Goal: Task Accomplishment & Management: Manage account settings

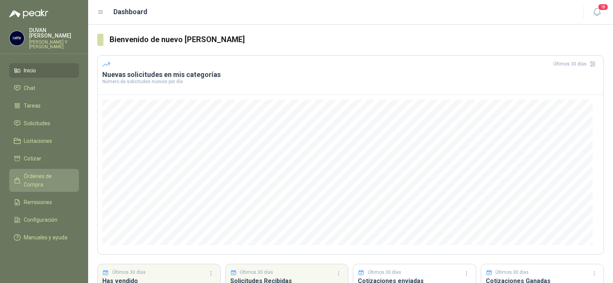
click at [35, 176] on span "Órdenes de Compra" at bounding box center [48, 180] width 48 height 17
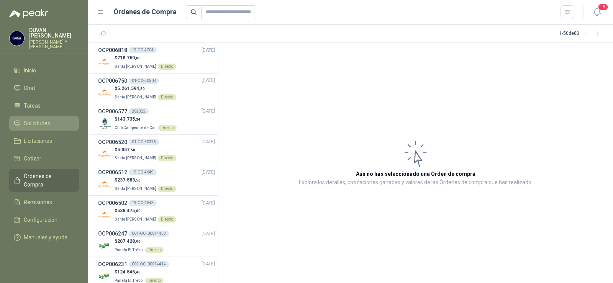
click at [37, 123] on span "Solicitudes" at bounding box center [37, 123] width 26 height 8
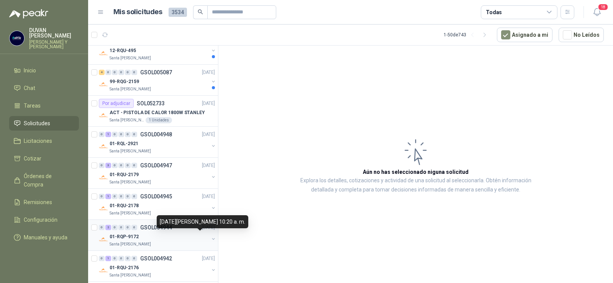
scroll to position [230, 0]
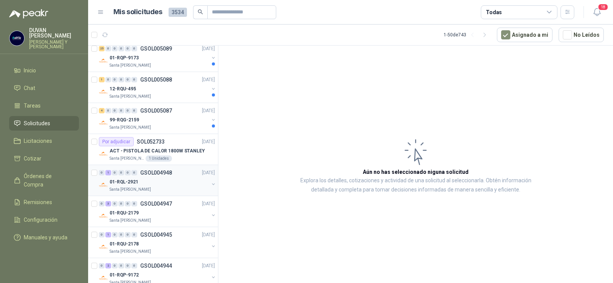
click at [156, 173] on p "GSOL004948" at bounding box center [156, 172] width 32 height 5
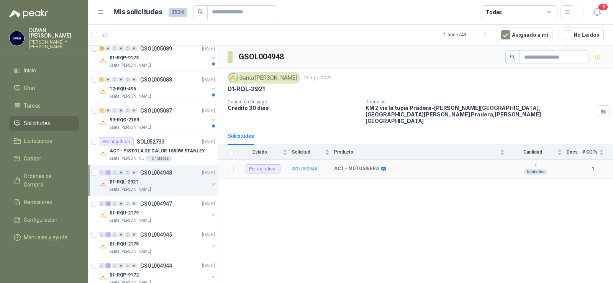
click at [301, 166] on b "SOL052546" at bounding box center [304, 168] width 25 height 5
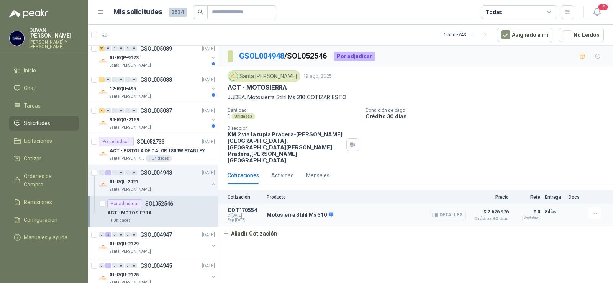
click at [437, 214] on icon "button" at bounding box center [437, 215] width 2 height 3
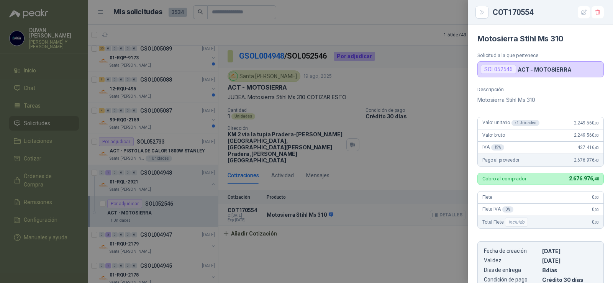
scroll to position [130, 0]
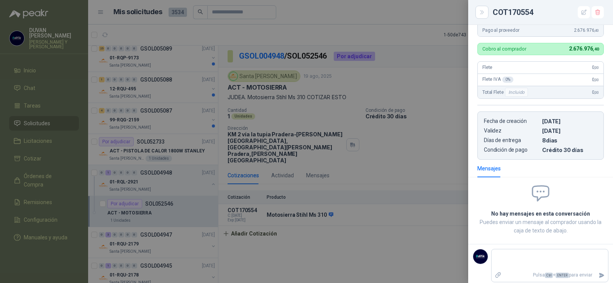
click at [394, 211] on div at bounding box center [306, 141] width 613 height 283
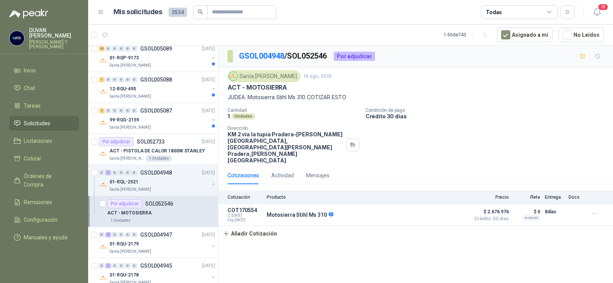
drag, startPoint x: 357, startPoint y: 253, endPoint x: 395, endPoint y: 250, distance: 37.7
click at [395, 250] on div "GSOL004948 / SOL052546 Por adjudicar Santa [PERSON_NAME] [DATE] ACT - MOTOSIERR…" at bounding box center [416, 166] width 395 height 240
click at [491, 207] on span "$ 2.676.976" at bounding box center [490, 211] width 38 height 9
click at [458, 210] on button "Detalles" at bounding box center [448, 215] width 36 height 10
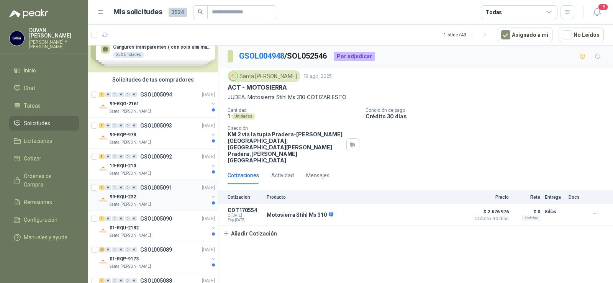
scroll to position [0, 0]
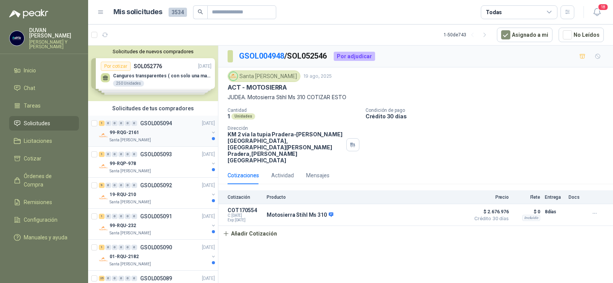
click at [150, 124] on p "GSOL005094" at bounding box center [156, 123] width 32 height 5
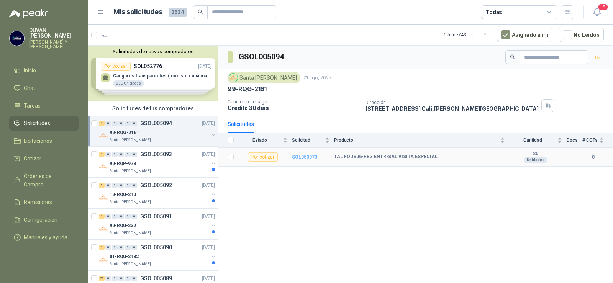
click at [298, 158] on b "SOL053073" at bounding box center [304, 157] width 25 height 5
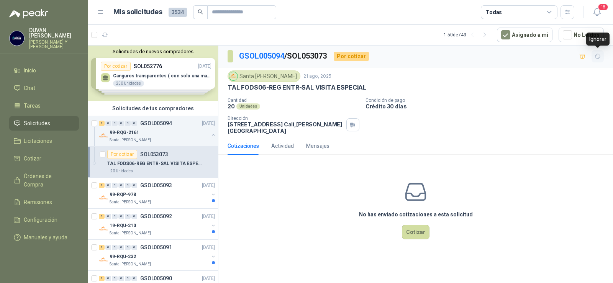
click at [598, 57] on icon "button" at bounding box center [598, 56] width 7 height 7
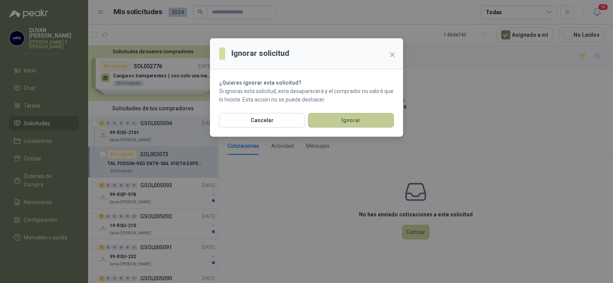
click at [334, 124] on button "Ignorar" at bounding box center [351, 120] width 86 height 15
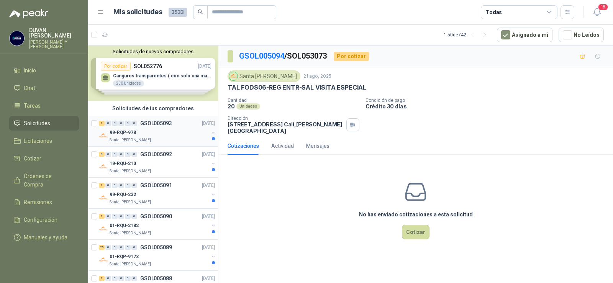
click at [155, 123] on p "GSOL005093" at bounding box center [156, 123] width 32 height 5
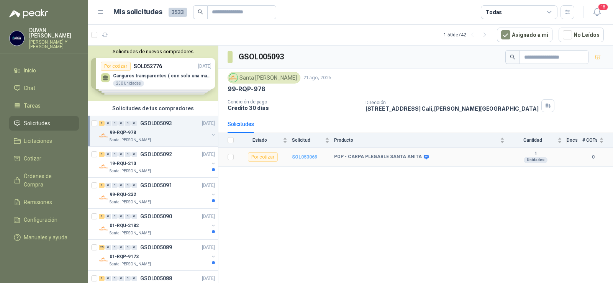
click at [304, 159] on b "SOL053069" at bounding box center [304, 157] width 25 height 5
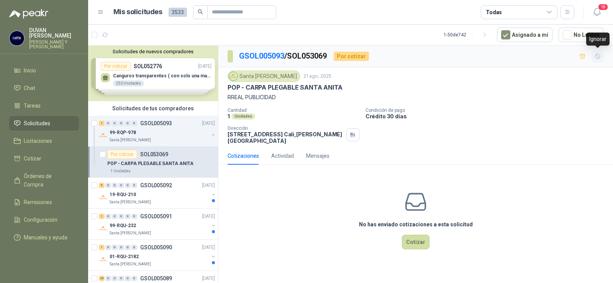
click at [597, 59] on icon "button" at bounding box center [598, 56] width 7 height 7
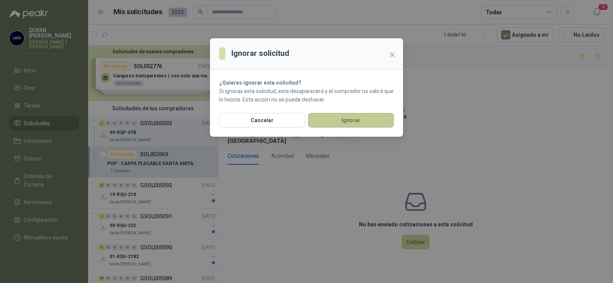
click at [344, 120] on button "Ignorar" at bounding box center [351, 120] width 86 height 15
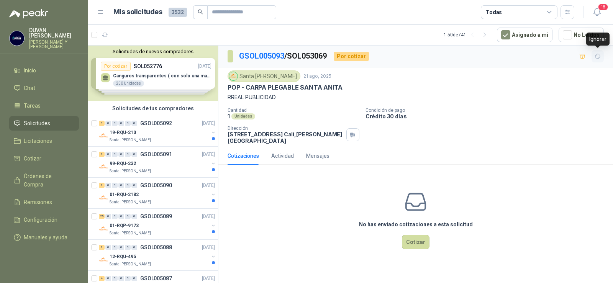
click at [601, 54] on icon "button" at bounding box center [598, 56] width 7 height 7
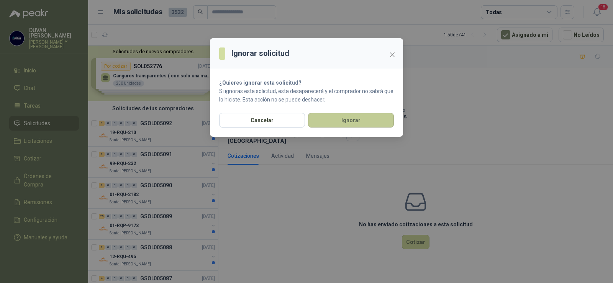
click at [389, 119] on button "Ignorar" at bounding box center [351, 120] width 86 height 15
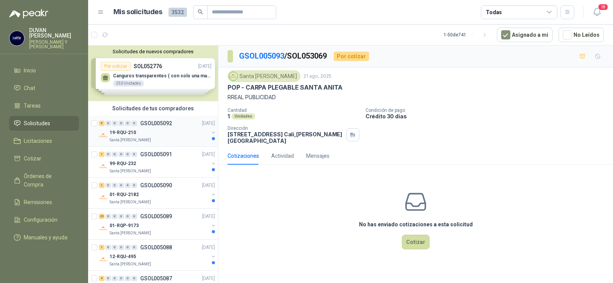
click at [163, 126] on p "GSOL005092" at bounding box center [156, 123] width 32 height 5
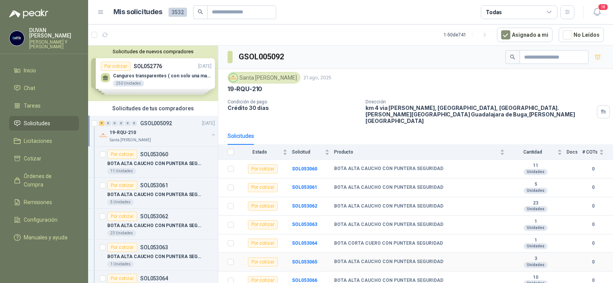
scroll to position [35, 0]
